Goal: Information Seeking & Learning: Check status

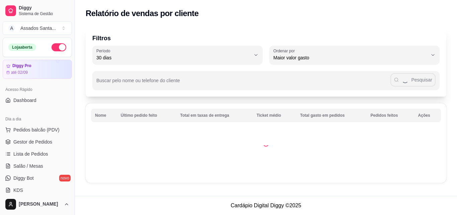
select select "30"
select select "HIGHEST_TOTAL_SPENT_WITH_ORDERS"
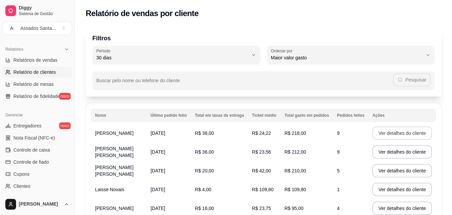
click at [405, 133] on button "Ver detalhes do cliente" at bounding box center [403, 132] width 60 height 13
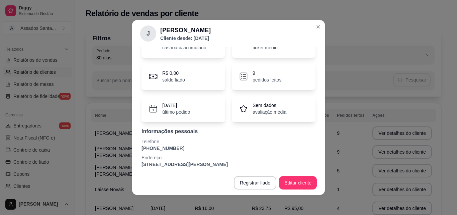
scroll to position [44, 0]
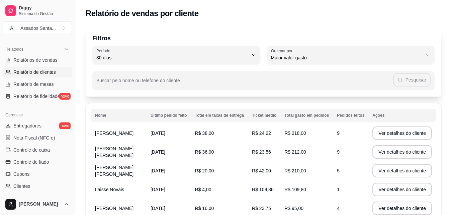
click at [171, 147] on td "[DATE]" at bounding box center [169, 151] width 45 height 19
click at [175, 150] on td "[DATE]" at bounding box center [169, 151] width 45 height 19
click at [381, 150] on button "Ver detalhes do cliente" at bounding box center [403, 151] width 58 height 13
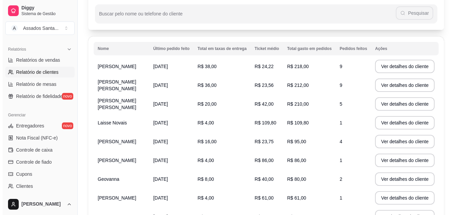
scroll to position [67, 0]
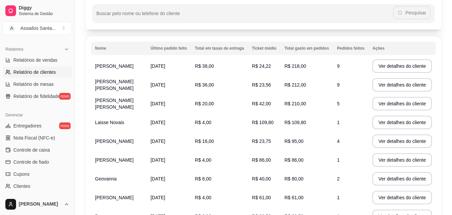
click at [126, 103] on td "[PERSON_NAME] [PERSON_NAME]" at bounding box center [119, 103] width 56 height 19
click at [97, 101] on span "[PERSON_NAME] [PERSON_NAME]" at bounding box center [114, 103] width 38 height 12
click at [402, 102] on button "Ver detalhes do cliente" at bounding box center [403, 103] width 60 height 13
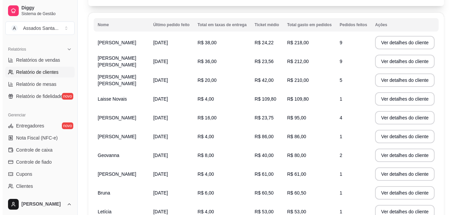
scroll to position [100, 0]
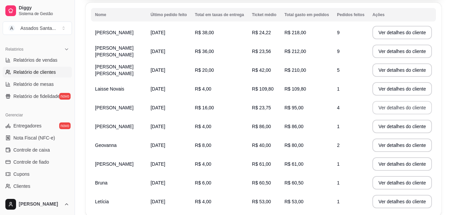
click at [384, 108] on button "Ver detalhes do cliente" at bounding box center [403, 107] width 60 height 13
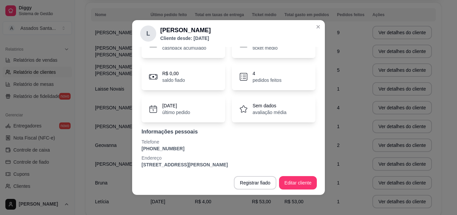
scroll to position [44, 0]
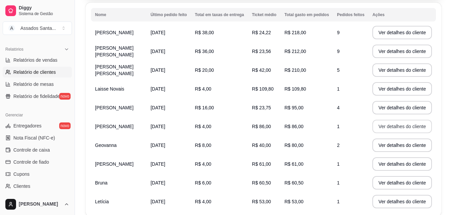
click at [378, 125] on button "Ver detalhes do cliente" at bounding box center [403, 126] width 60 height 13
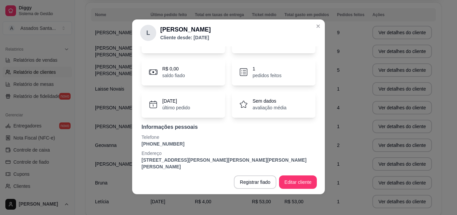
scroll to position [1, 0]
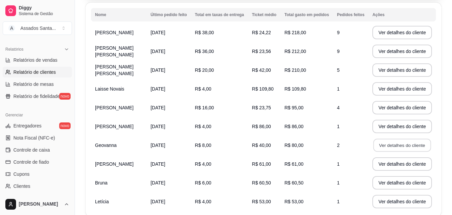
click at [397, 143] on button "Ver detalhes do cliente" at bounding box center [403, 145] width 58 height 13
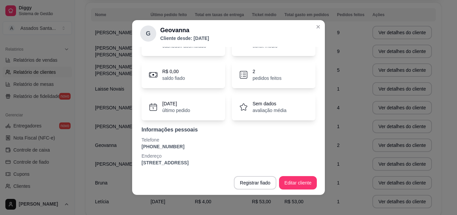
scroll to position [44, 0]
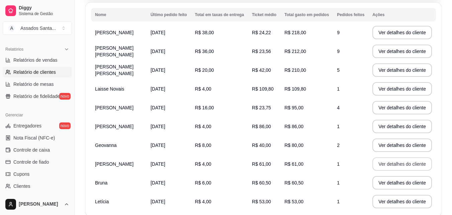
click at [381, 163] on button "Ver detalhes do cliente" at bounding box center [403, 163] width 60 height 13
click at [390, 160] on button "Ver detalhes do cliente" at bounding box center [403, 163] width 60 height 13
click at [403, 179] on button "Ver detalhes do cliente" at bounding box center [403, 182] width 58 height 13
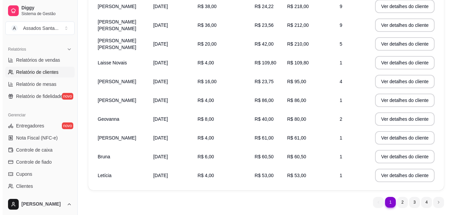
scroll to position [146, 0]
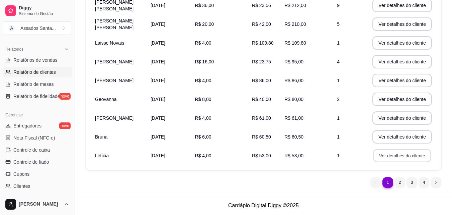
click at [424, 157] on button "Ver detalhes do cliente" at bounding box center [403, 155] width 58 height 13
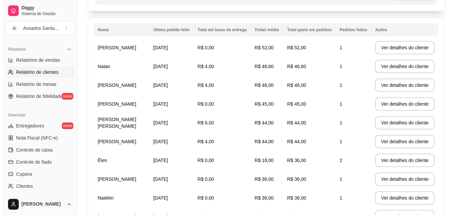
scroll to position [46, 0]
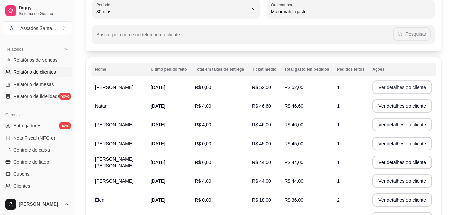
click at [393, 86] on button "Ver detalhes do cliente" at bounding box center [403, 86] width 60 height 13
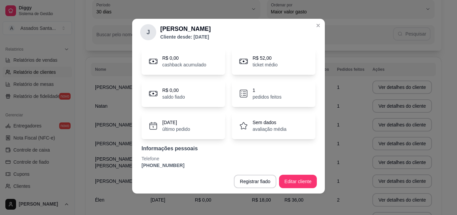
scroll to position [44, 0]
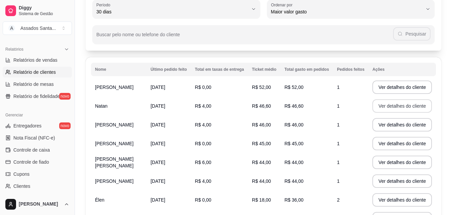
click at [395, 102] on button "Ver detalhes do cliente" at bounding box center [403, 105] width 60 height 13
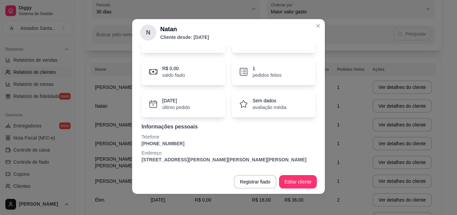
scroll to position [1, 0]
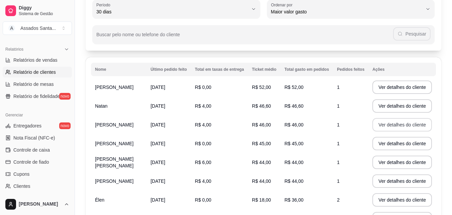
click at [395, 122] on button "Ver detalhes do cliente" at bounding box center [403, 124] width 60 height 13
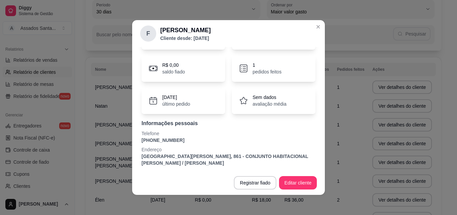
scroll to position [51, 0]
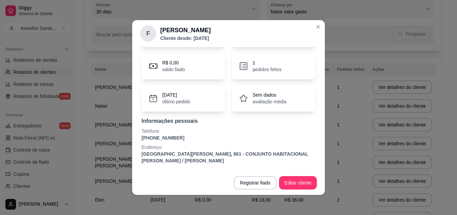
click at [321, 25] on header "F [PERSON_NAME] desde: [DATE]" at bounding box center [228, 33] width 193 height 27
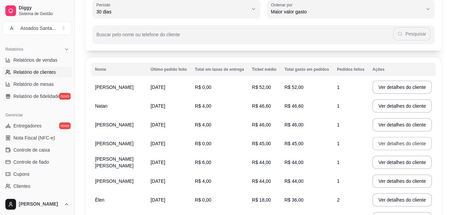
click at [388, 139] on button "Ver detalhes do cliente" at bounding box center [403, 143] width 60 height 13
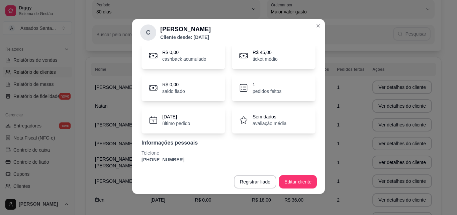
scroll to position [1, 0]
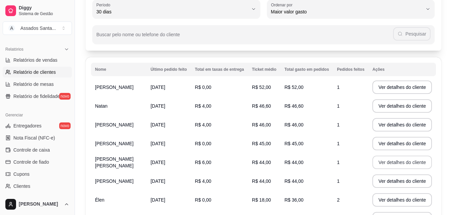
click at [378, 161] on button "Ver detalhes do cliente" at bounding box center [403, 161] width 60 height 13
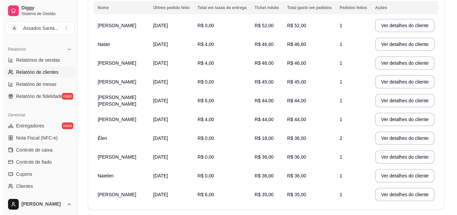
scroll to position [113, 0]
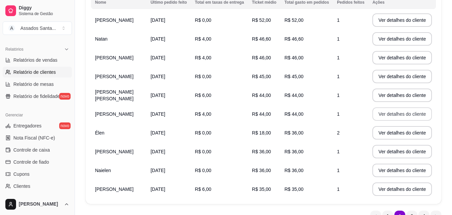
click at [388, 111] on button "Ver detalhes do cliente" at bounding box center [403, 113] width 60 height 13
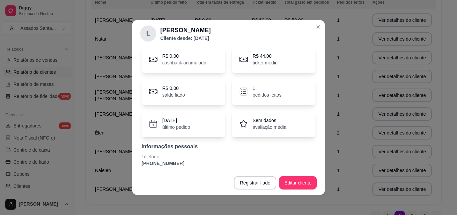
scroll to position [44, 0]
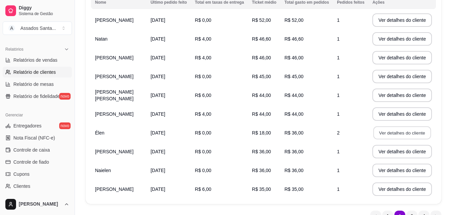
click at [380, 131] on button "Ver detalhes do cliente" at bounding box center [403, 132] width 58 height 13
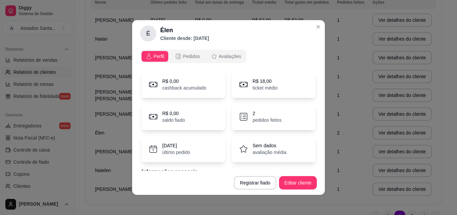
scroll to position [28, 0]
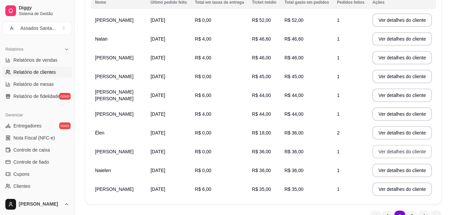
click at [381, 154] on button "Ver detalhes do cliente" at bounding box center [403, 151] width 60 height 13
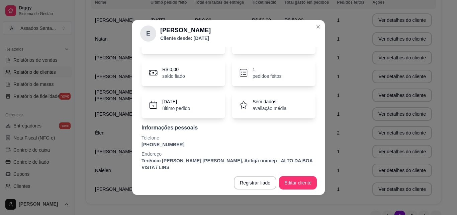
scroll to position [1, 0]
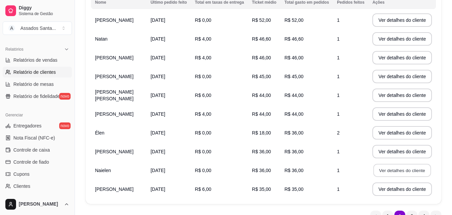
click at [383, 169] on button "Ver detalhes do cliente" at bounding box center [403, 170] width 58 height 13
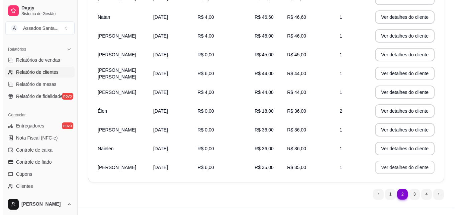
scroll to position [146, 0]
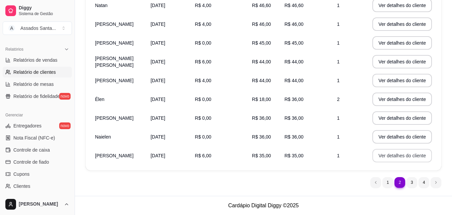
click at [405, 155] on button "Ver detalhes do cliente" at bounding box center [403, 155] width 60 height 13
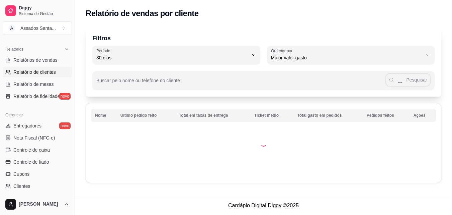
scroll to position [0, 0]
